Goal: Transaction & Acquisition: Book appointment/travel/reservation

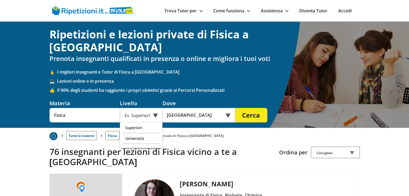
click at [143, 133] on div "Università" at bounding box center [141, 138] width 37 height 11
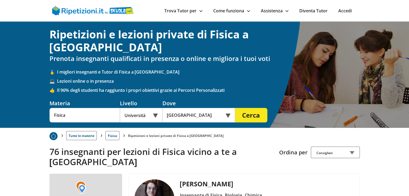
click at [255, 108] on button "Cerca" at bounding box center [251, 115] width 32 height 15
click at [142, 109] on div "Es. Superiori" at bounding box center [141, 115] width 43 height 15
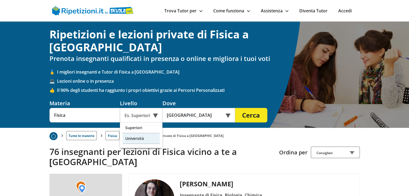
click at [141, 133] on div "Università" at bounding box center [141, 138] width 37 height 11
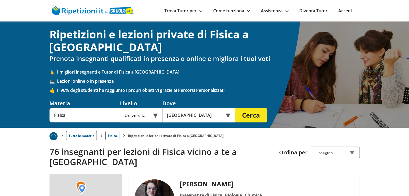
click at [244, 108] on button "Cerca" at bounding box center [251, 115] width 32 height 15
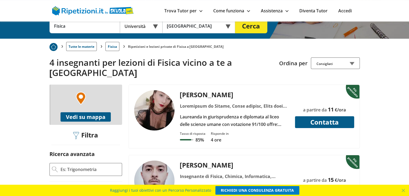
scroll to position [93, 0]
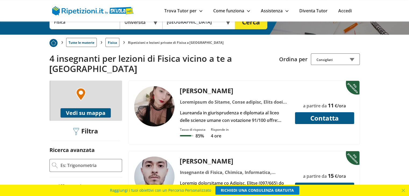
click at [199, 109] on div "Laureanda in giurisprudenza e diplomata al liceo delle scienze umane con votazi…" at bounding box center [235, 116] width 114 height 15
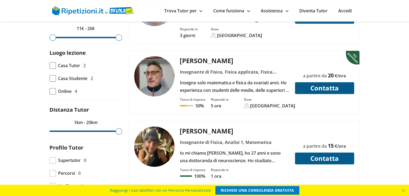
scroll to position [266, 0]
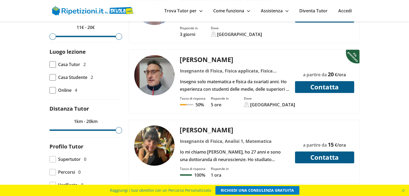
click at [221, 149] on div "Io mi chiamo Marta, ho 27 anni e sono una dottoranda di neuroscienze. Ho studia…" at bounding box center [235, 156] width 114 height 15
